Goal: Transaction & Acquisition: Purchase product/service

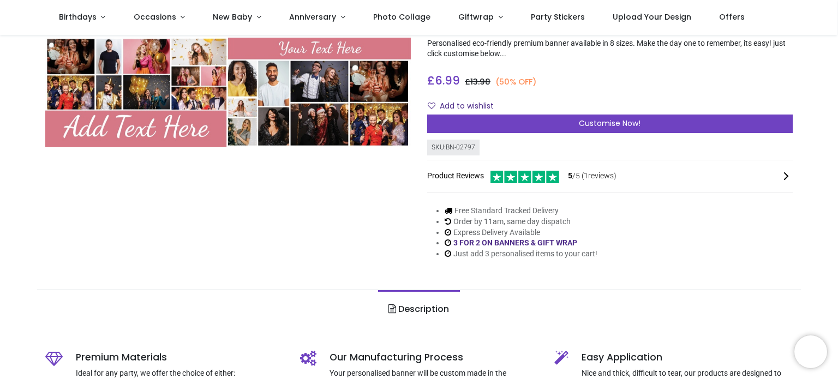
scroll to position [85, 0]
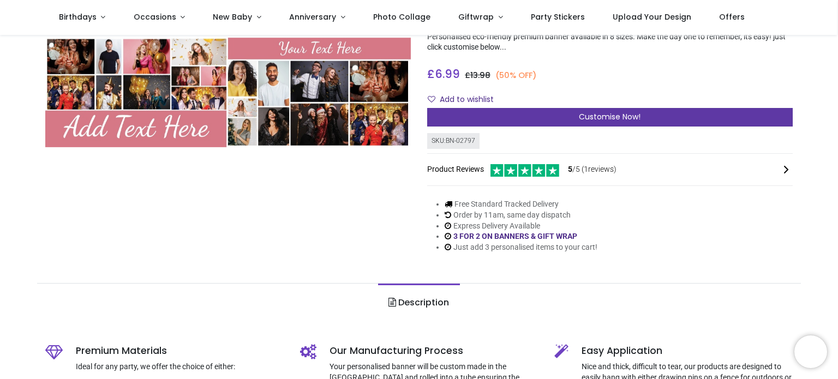
click at [592, 119] on span "Customise Now!" at bounding box center [610, 116] width 62 height 11
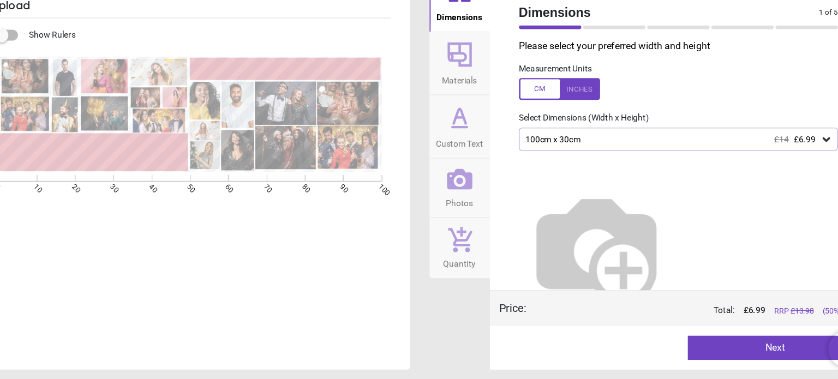
scroll to position [0, 0]
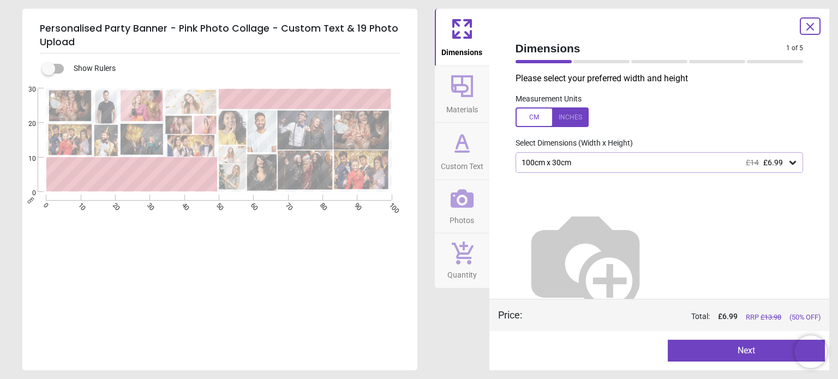
click at [789, 164] on icon at bounding box center [792, 163] width 7 height 4
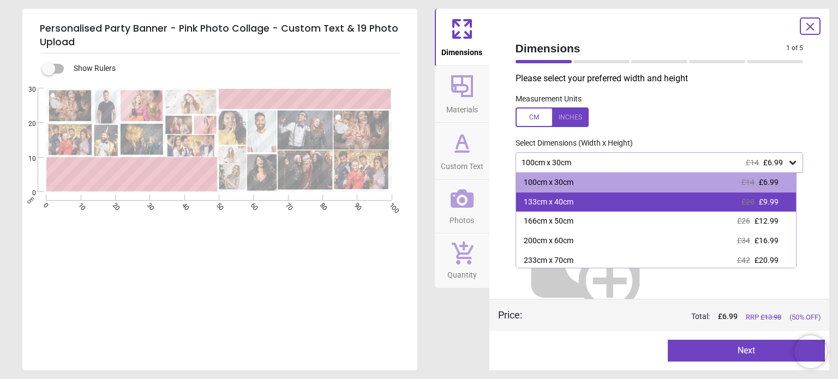
click at [772, 199] on span "£9.99" at bounding box center [769, 201] width 20 height 9
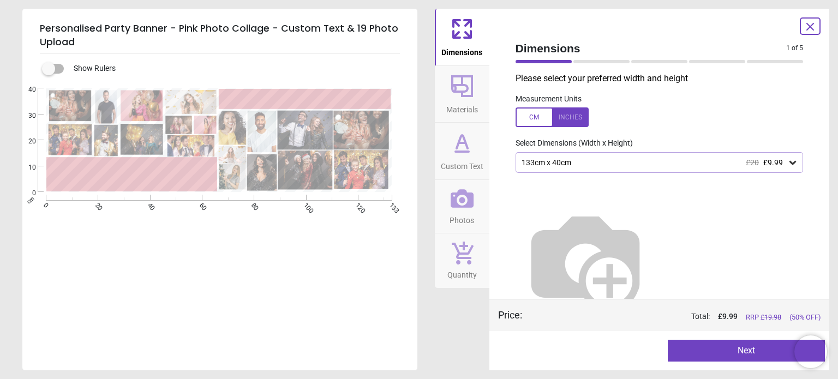
click at [729, 350] on button "Next" at bounding box center [746, 351] width 157 height 22
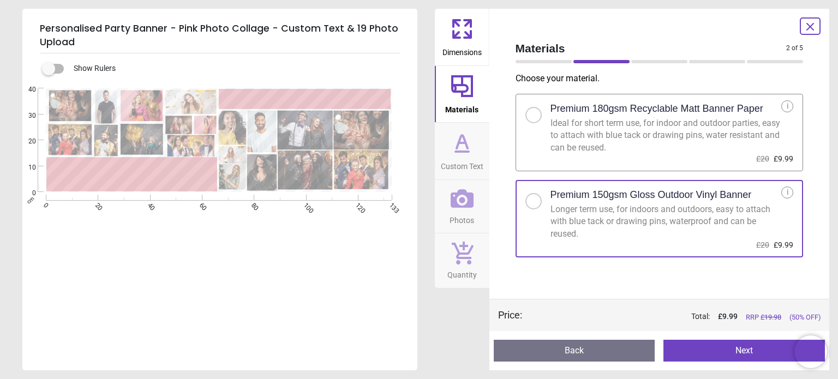
click at [697, 349] on button "Next" at bounding box center [743, 351] width 161 height 22
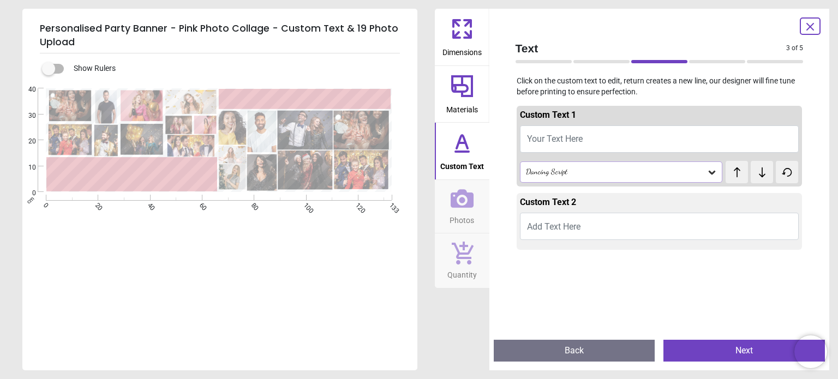
click at [537, 351] on button "Back" at bounding box center [574, 351] width 161 height 22
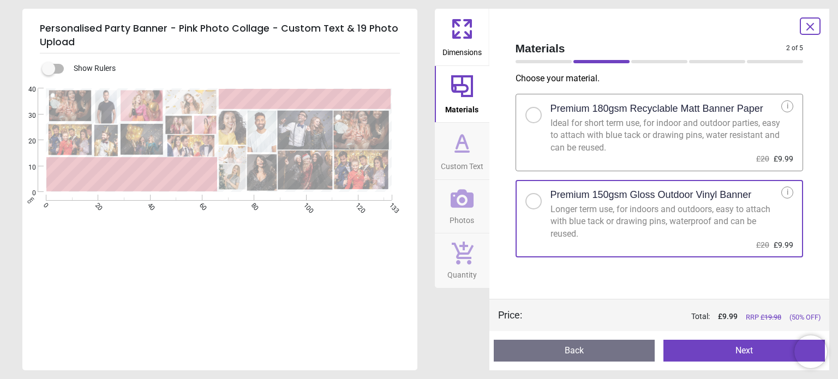
click at [537, 351] on button "Back" at bounding box center [574, 351] width 161 height 22
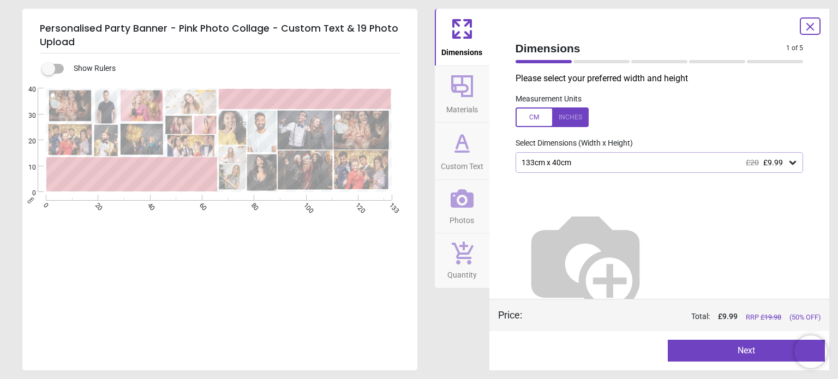
click at [809, 23] on icon at bounding box center [809, 26] width 13 height 13
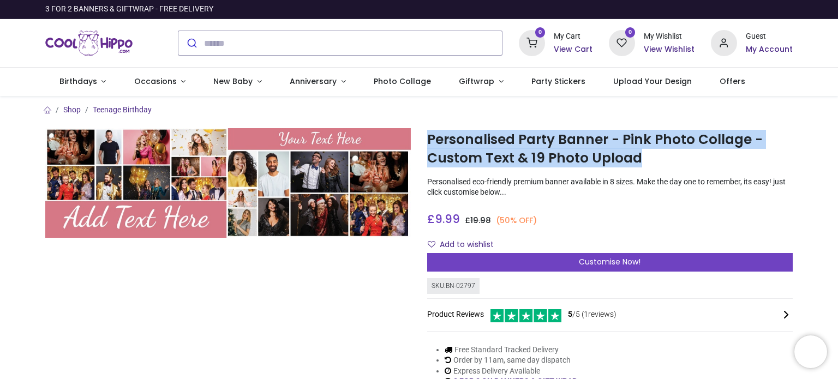
drag, startPoint x: 640, startPoint y: 158, endPoint x: 429, endPoint y: 135, distance: 212.3
click at [429, 135] on h1 "Personalised Party Banner - Pink Photo Collage - Custom Text & 19 Photo Upload" at bounding box center [609, 149] width 365 height 38
copy h1 "Personalised Party Banner - Pink Photo Collage - Custom Text & 19 Photo Upload"
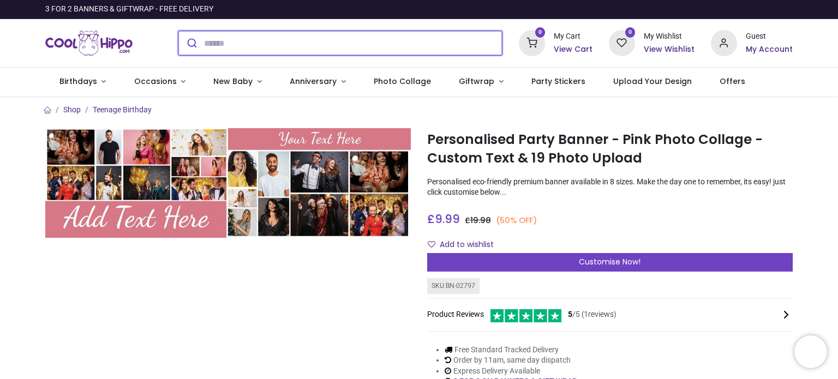
click at [327, 41] on input "search" at bounding box center [353, 43] width 298 height 24
paste input "**********"
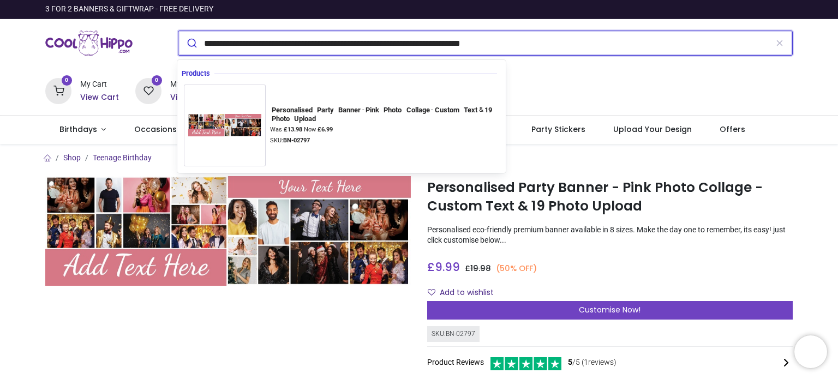
click at [313, 43] on input "**********" at bounding box center [342, 43] width 277 height 24
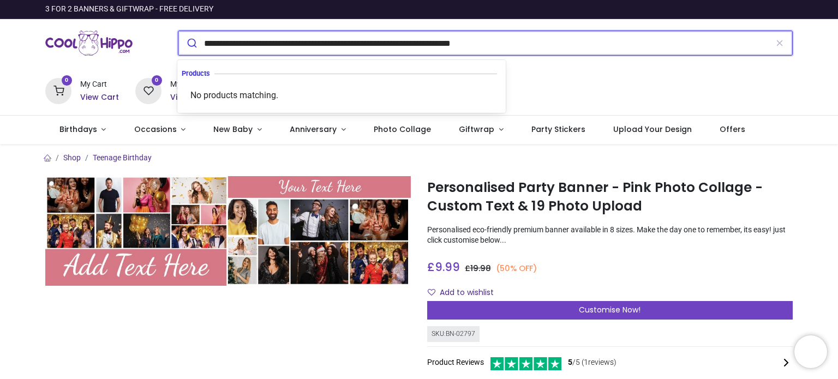
type input "**********"
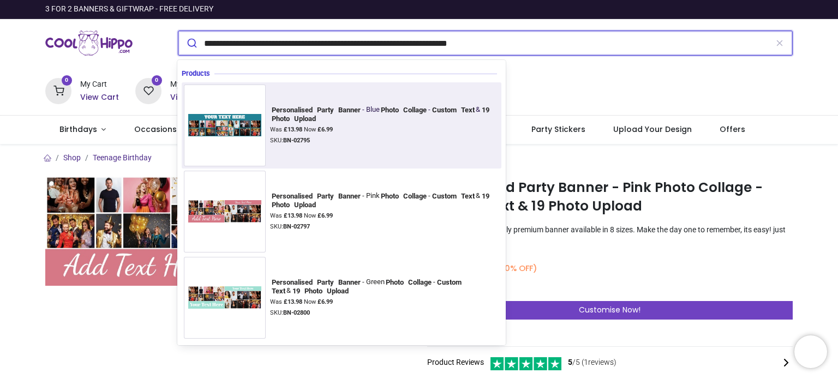
click at [380, 128] on div "Was £ 13.98 Now £ 6.99" at bounding box center [384, 129] width 229 height 9
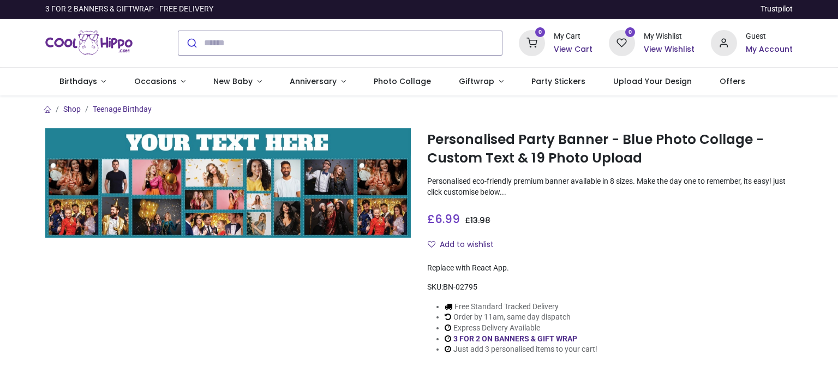
click at [314, 108] on ol "Shop Teenage Birthday" at bounding box center [419, 109] width 764 height 11
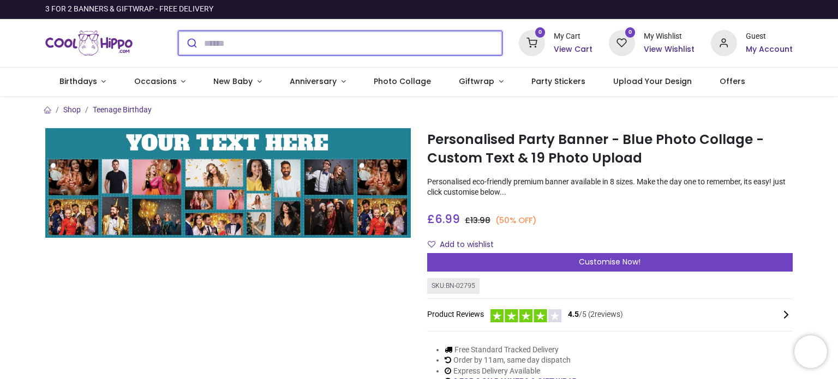
click at [242, 45] on input "search" at bounding box center [353, 43] width 298 height 24
paste input "**********"
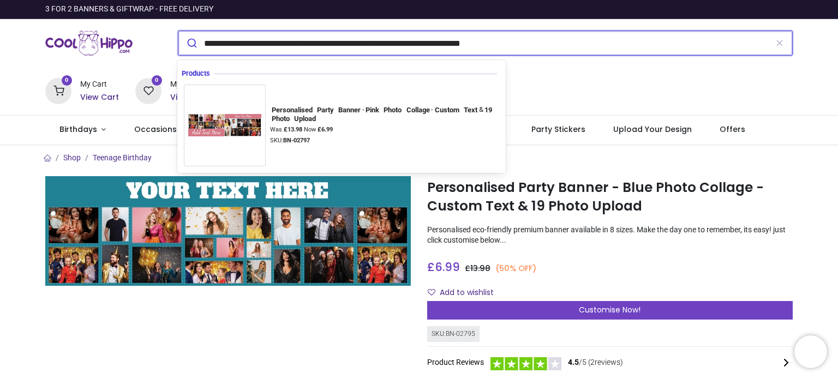
click at [314, 41] on input "**********" at bounding box center [342, 43] width 277 height 24
type input "**********"
click at [178, 31] on button "submit" at bounding box center [191, 43] width 26 height 24
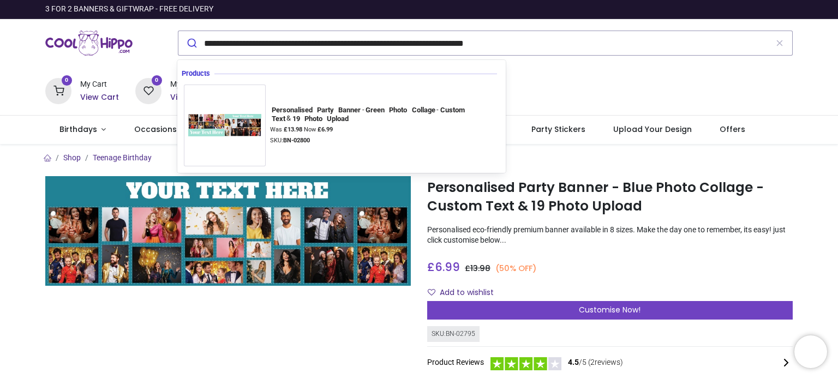
scroll to position [0, 0]
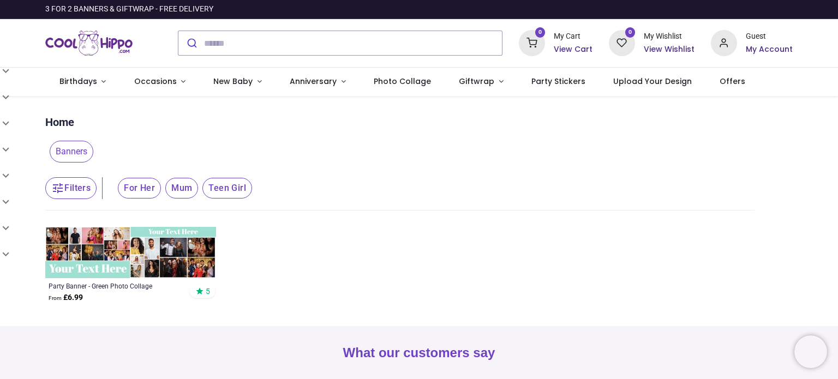
click at [152, 263] on img at bounding box center [130, 252] width 171 height 51
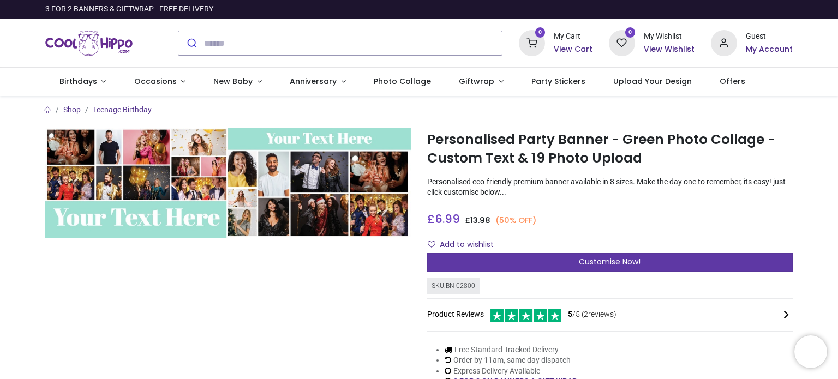
click at [572, 259] on div "Customise Now!" at bounding box center [609, 262] width 365 height 19
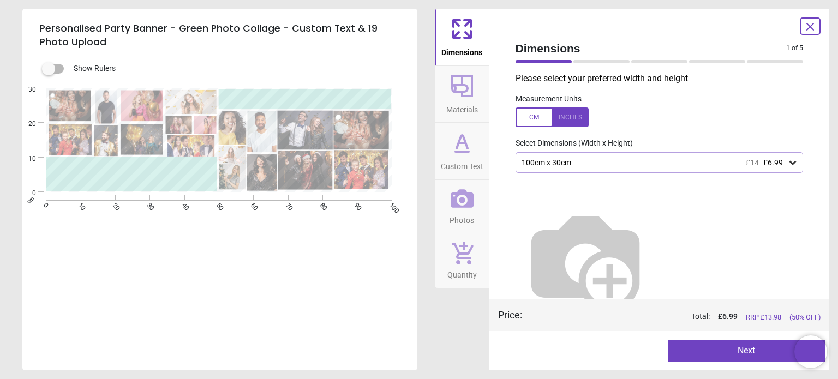
click at [789, 164] on icon at bounding box center [792, 163] width 7 height 4
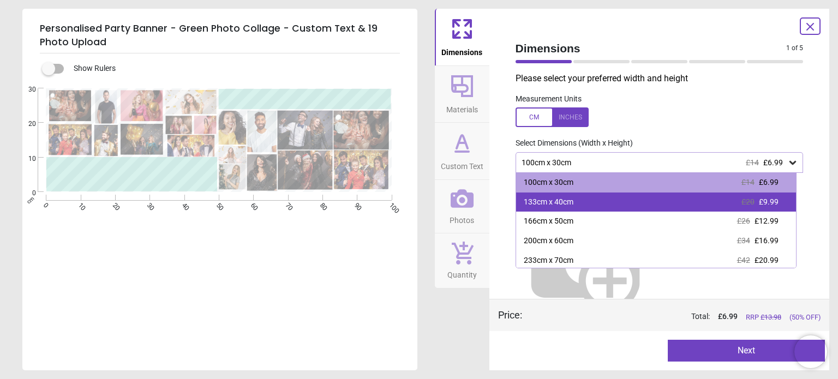
click at [771, 200] on span "£9.99" at bounding box center [769, 201] width 20 height 9
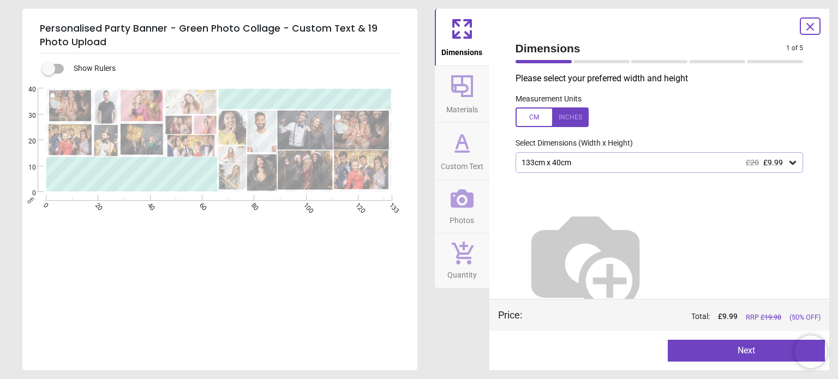
click at [736, 346] on button "Next" at bounding box center [746, 351] width 157 height 22
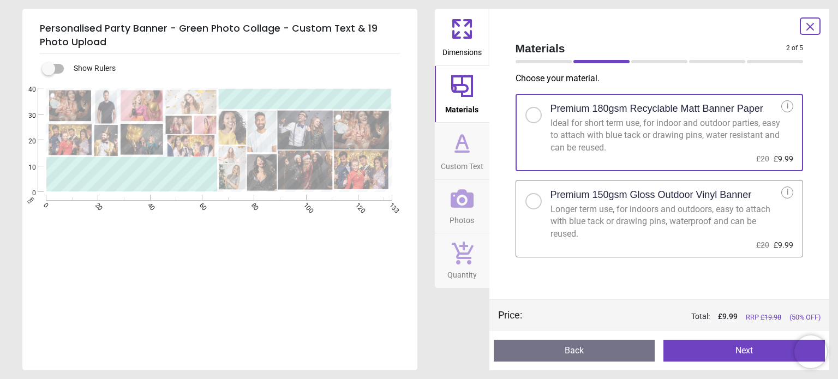
click at [533, 195] on div at bounding box center [533, 201] width 16 height 16
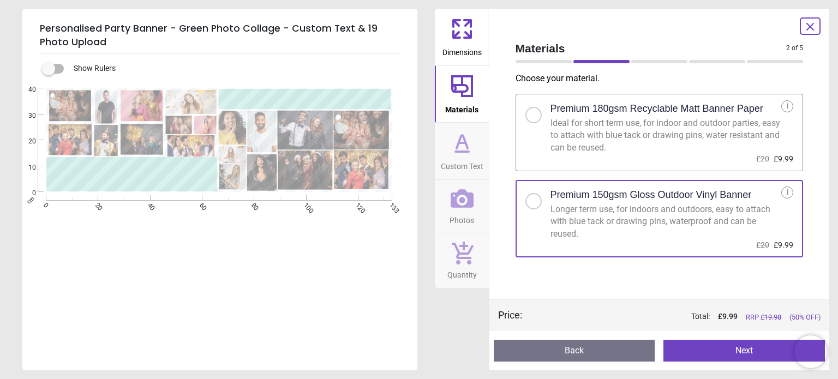
click at [687, 344] on button "Next" at bounding box center [743, 351] width 161 height 22
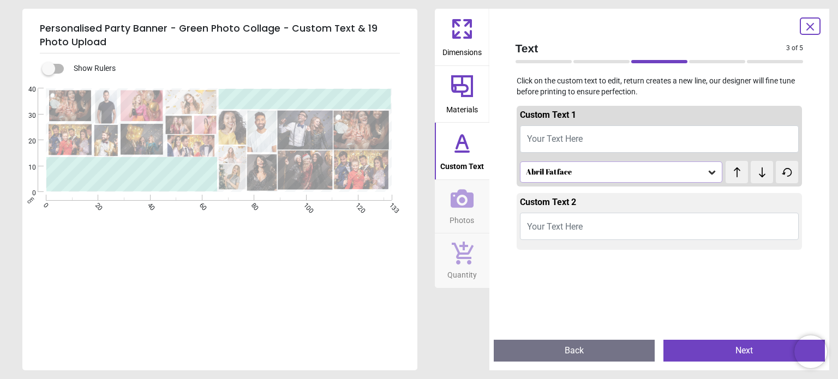
click at [539, 142] on span "Your Text Here" at bounding box center [555, 139] width 56 height 10
click at [706, 173] on icon at bounding box center [711, 172] width 11 height 11
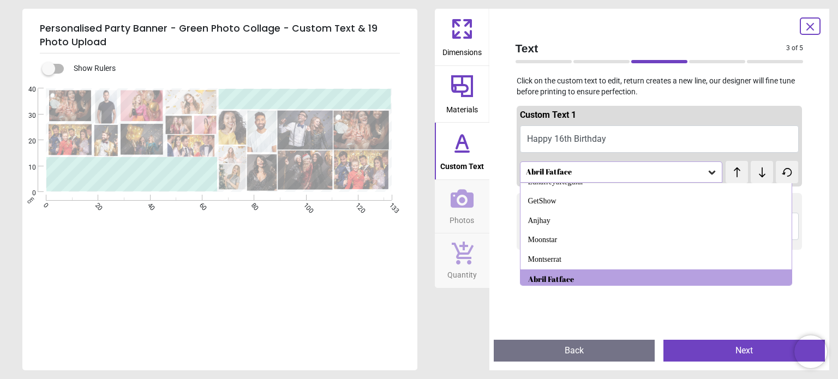
scroll to position [655, 0]
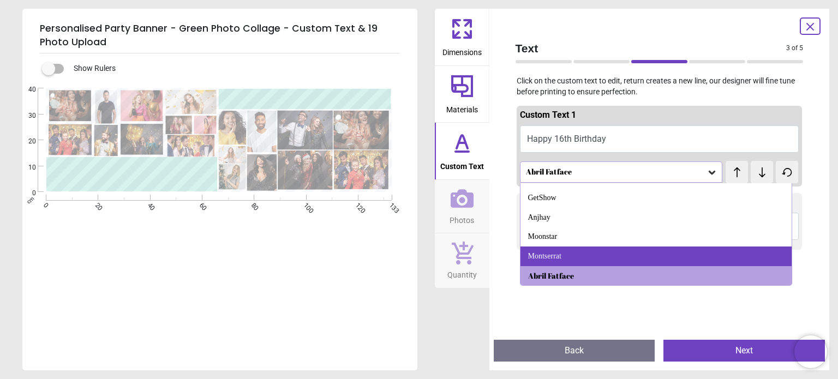
click at [542, 253] on div "Montserrat" at bounding box center [544, 256] width 33 height 11
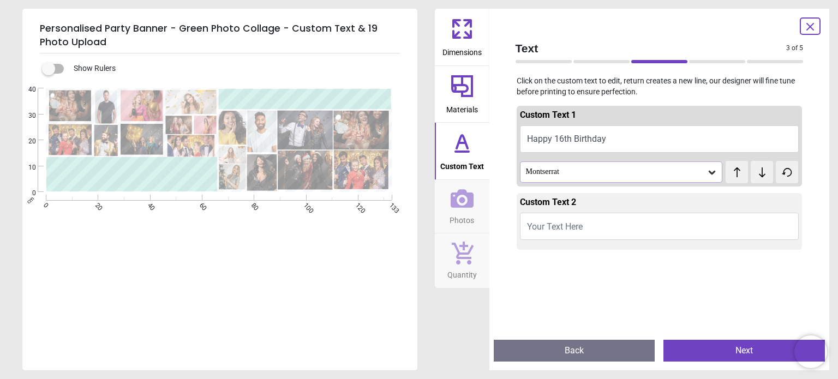
click at [707, 169] on icon at bounding box center [711, 172] width 11 height 11
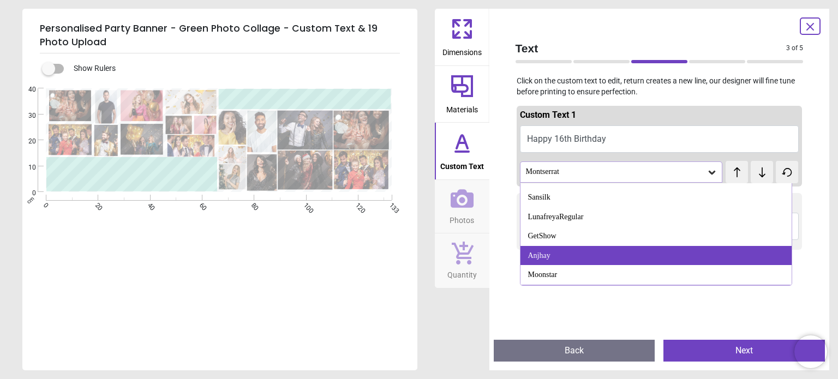
scroll to position [635, 0]
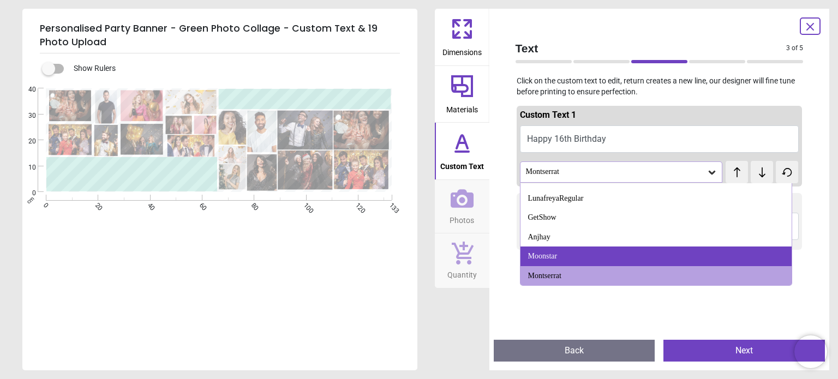
click at [537, 255] on div "Moonstar" at bounding box center [542, 256] width 29 height 11
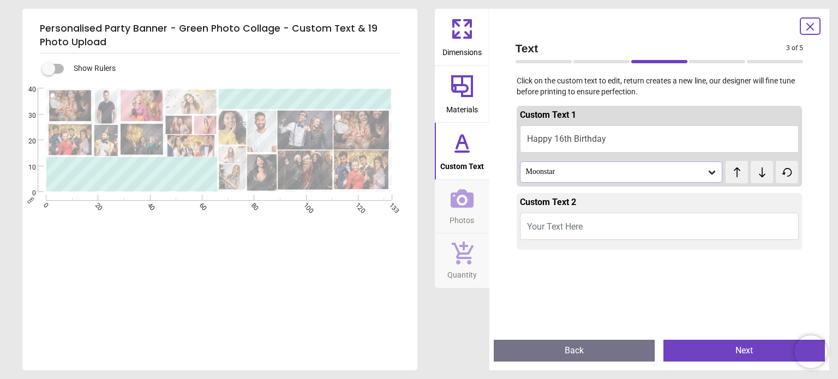
click at [706, 172] on icon at bounding box center [711, 172] width 11 height 11
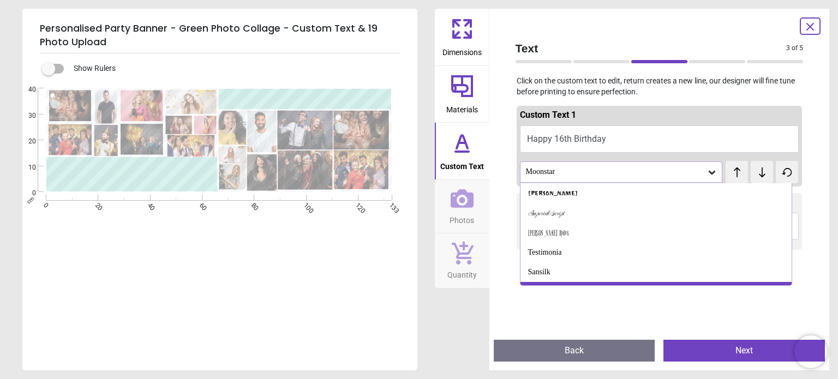
scroll to position [542, 0]
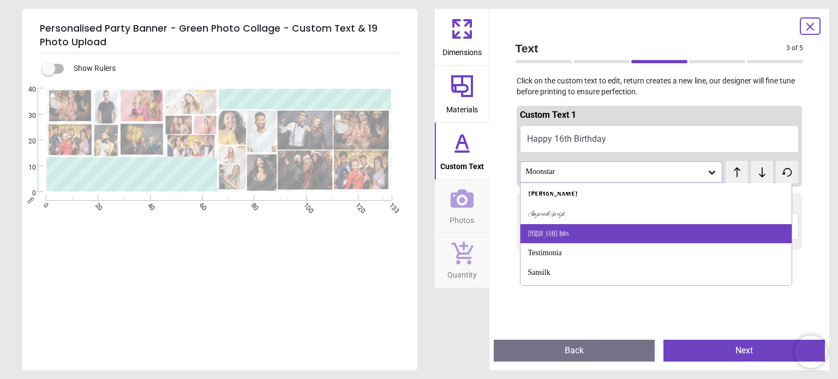
click at [557, 238] on div "[PERSON_NAME] Rules" at bounding box center [655, 234] width 271 height 20
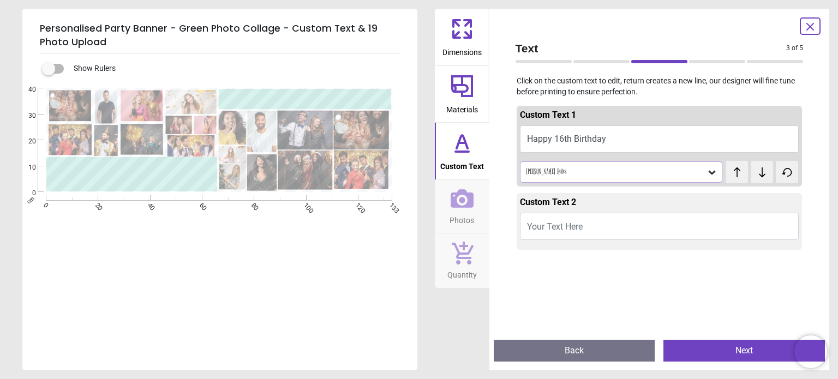
click at [706, 169] on icon at bounding box center [711, 172] width 11 height 11
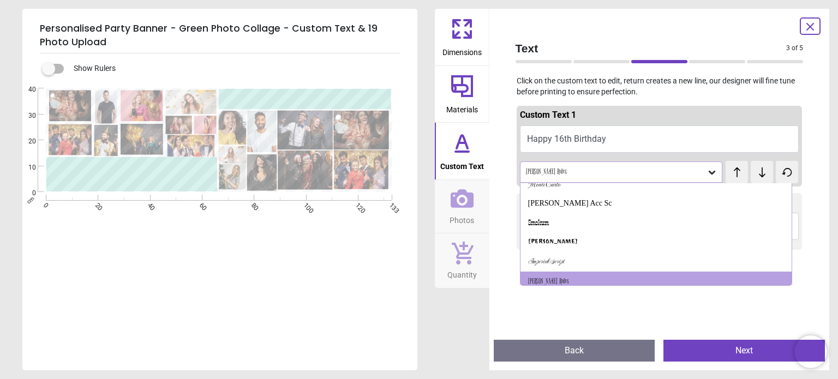
scroll to position [500, 0]
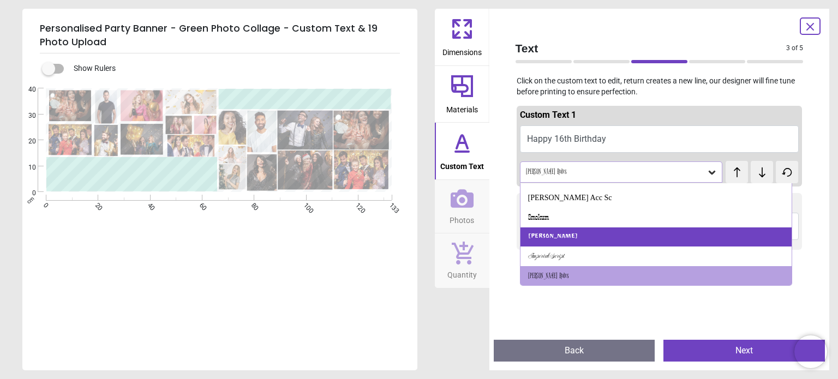
click at [576, 231] on div "[PERSON_NAME]" at bounding box center [655, 237] width 271 height 20
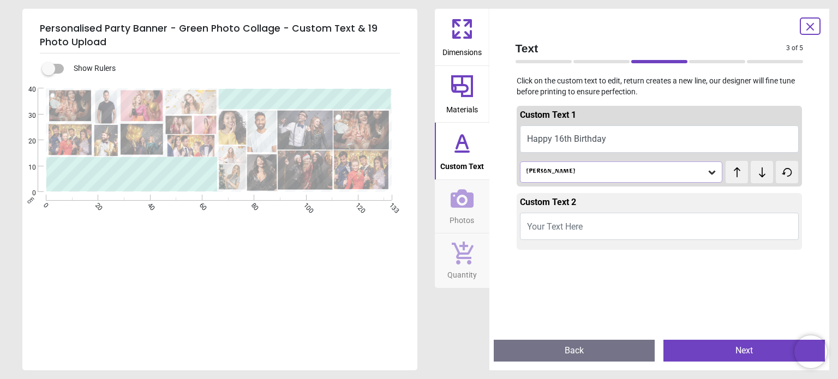
click at [550, 139] on button "Happy 16th Birthday" at bounding box center [659, 138] width 279 height 27
click at [613, 142] on button "Happy 16th Birthday" at bounding box center [659, 138] width 279 height 27
type textarea "*"
click at [266, 99] on textarea "**********" at bounding box center [305, 101] width 168 height 14
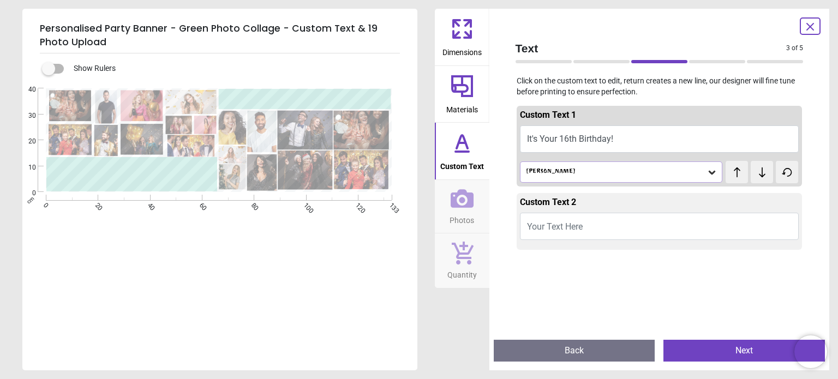
type textarea "**********"
click at [708, 170] on icon at bounding box center [711, 172] width 11 height 11
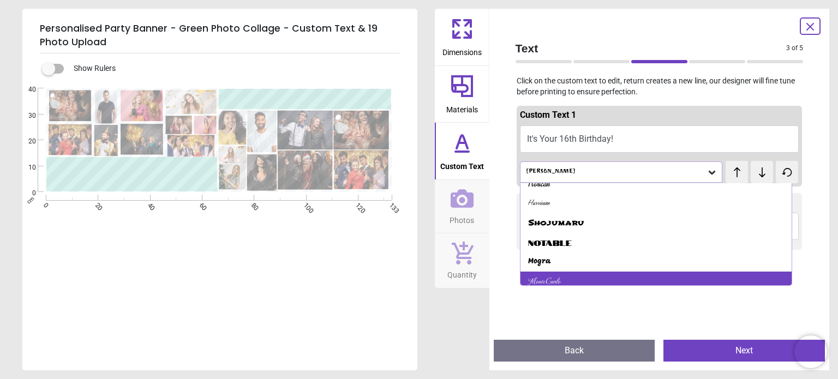
scroll to position [403, 0]
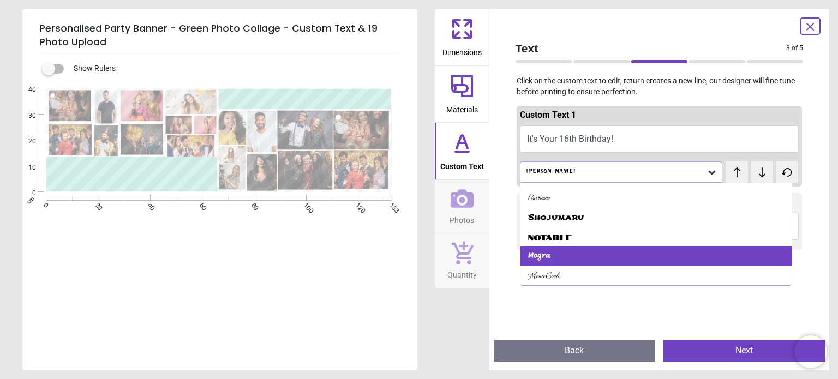
click at [551, 253] on div "Mogra" at bounding box center [655, 257] width 271 height 20
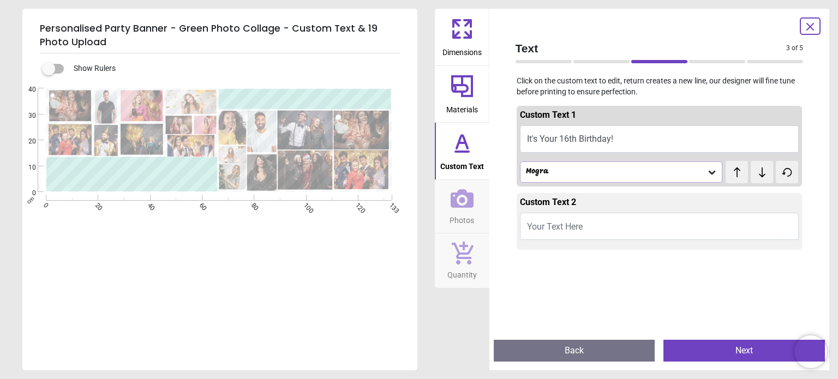
click at [706, 170] on icon at bounding box center [711, 172] width 11 height 11
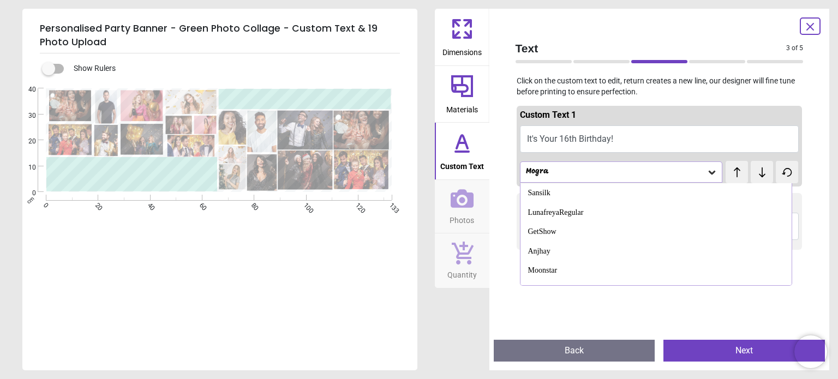
scroll to position [655, 0]
click at [707, 154] on div "Custom Text 1 It's Your 16th Birthday! Mogra test test Alfa Slab One Angkor [PE…" at bounding box center [660, 146] width 286 height 81
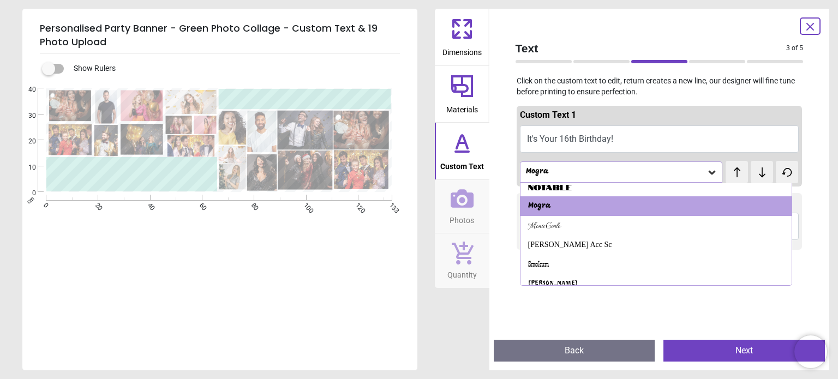
scroll to position [433, 0]
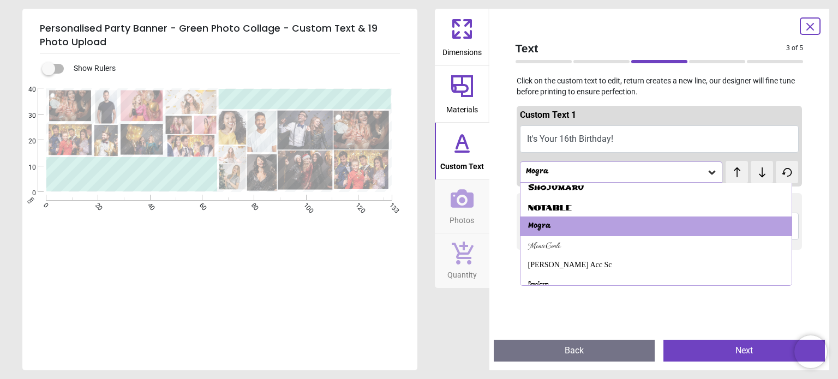
click at [590, 226] on div "Mogra" at bounding box center [655, 227] width 271 height 20
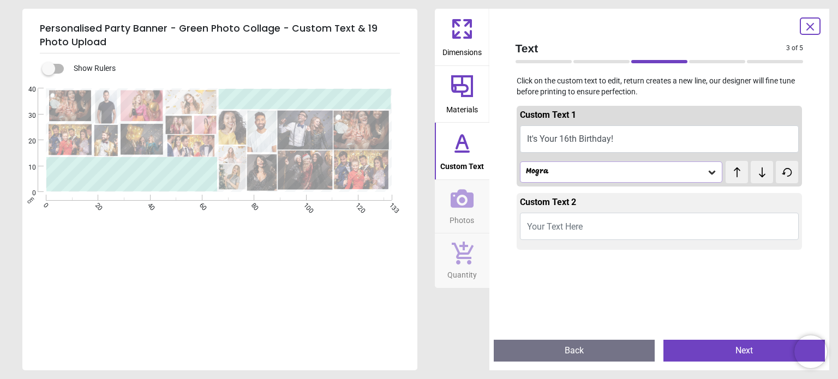
click at [590, 226] on button "Your Text Here" at bounding box center [659, 226] width 279 height 27
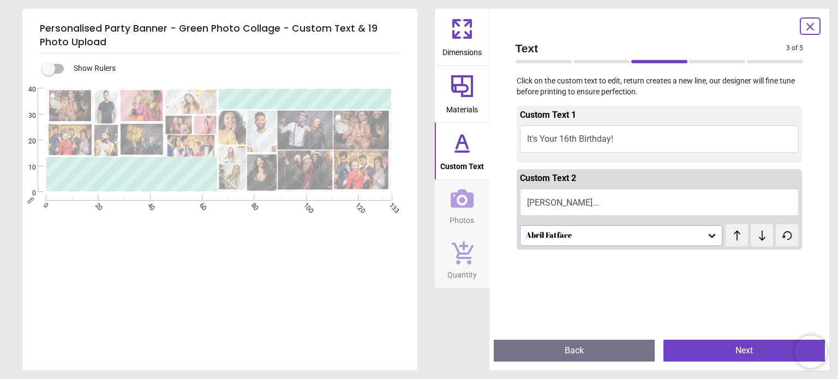
type textarea "*******"
click at [577, 235] on div "Abril Fatface" at bounding box center [616, 235] width 182 height 9
click at [587, 281] on div "Mogra" at bounding box center [655, 275] width 271 height 20
click at [525, 138] on button "It's Your 16th Birthday!" at bounding box center [659, 138] width 279 height 27
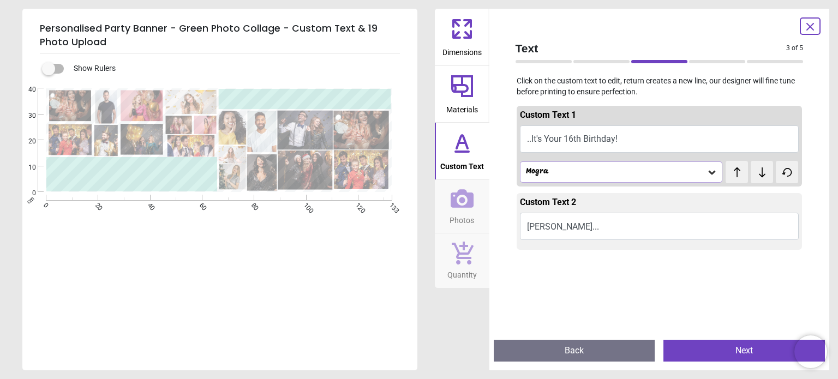
type textarea "**********"
click at [724, 355] on button "Next" at bounding box center [743, 351] width 161 height 22
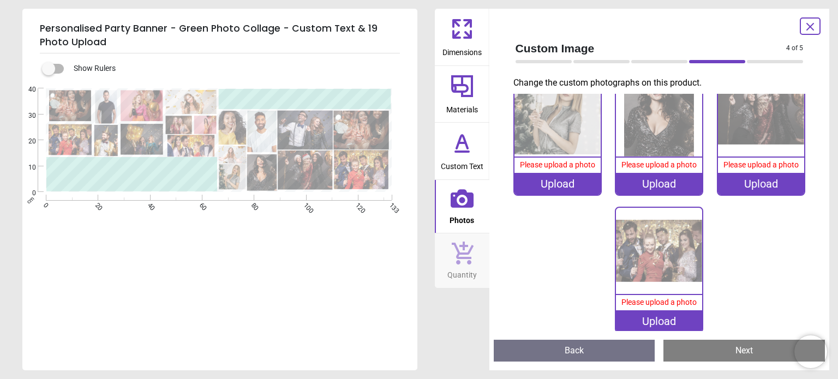
scroll to position [716, 0]
